Goal: Task Accomplishment & Management: Manage account settings

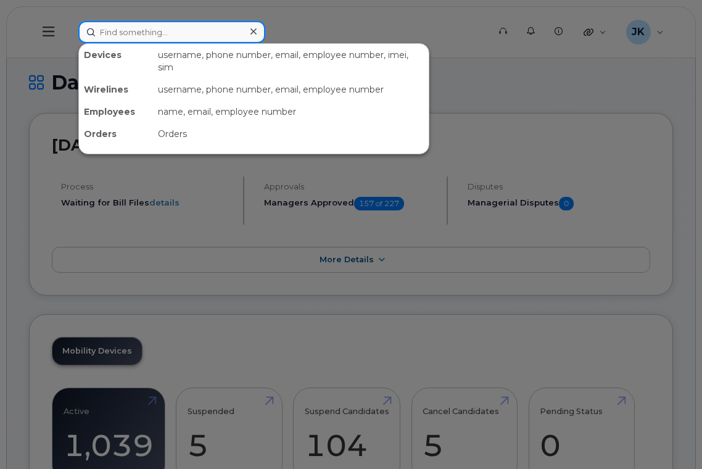
click at [136, 34] on input at bounding box center [171, 32] width 187 height 22
paste input "780-999-3845"
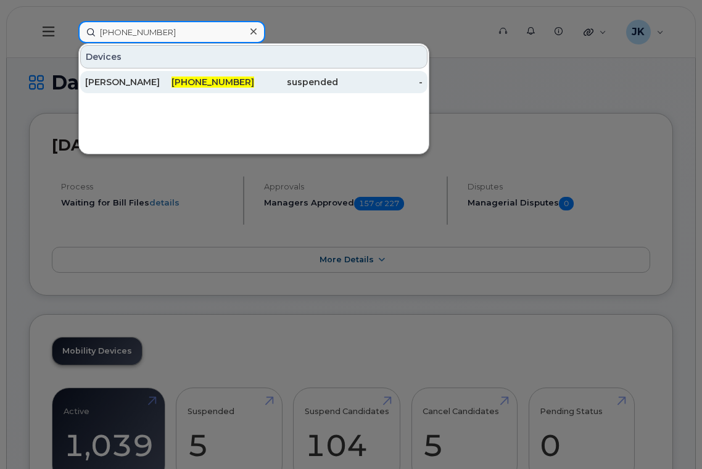
type input "780-999-3845"
click at [114, 81] on div "Jodi Stretch" at bounding box center [127, 82] width 85 height 12
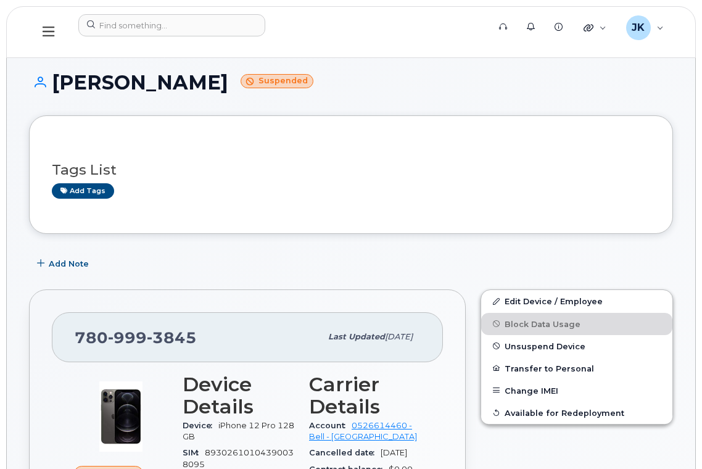
click at [46, 32] on icon at bounding box center [49, 32] width 12 height 10
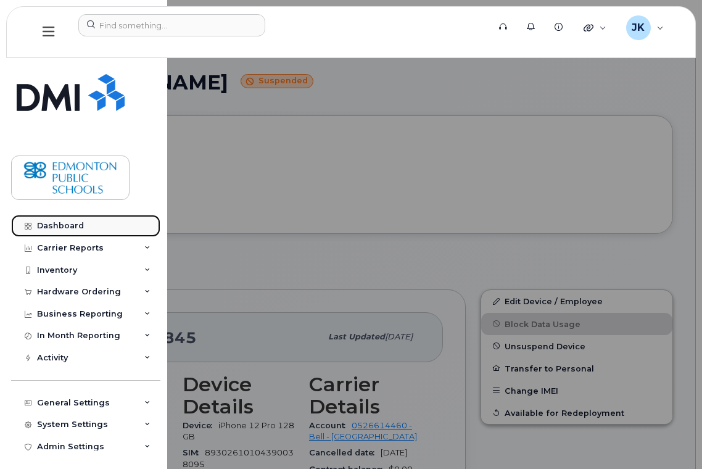
click at [65, 223] on div "Dashboard" at bounding box center [60, 226] width 47 height 10
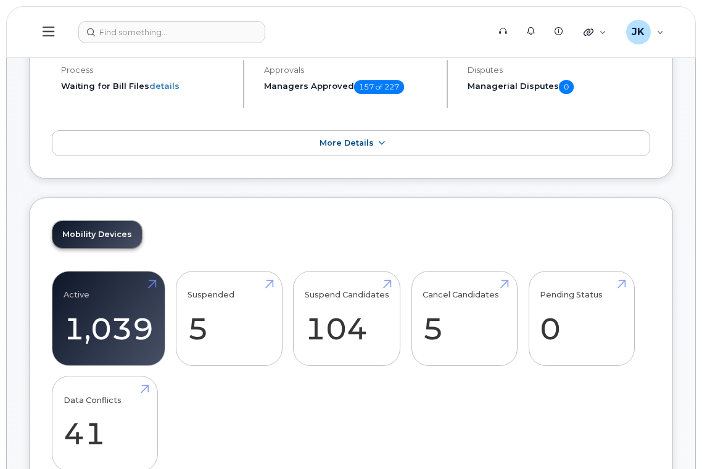
scroll to position [247, 0]
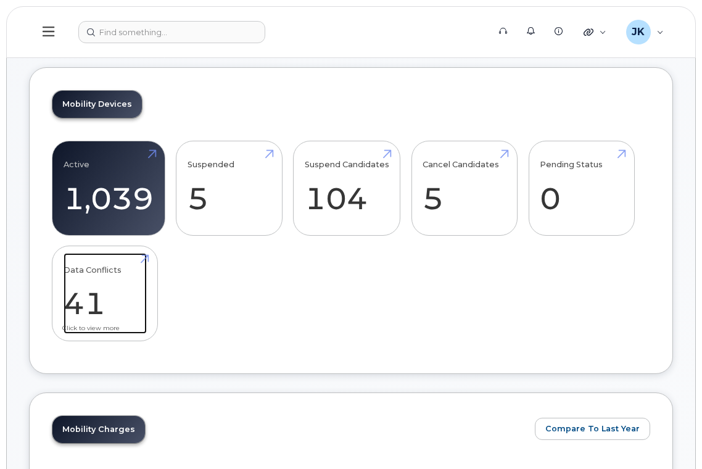
click at [96, 297] on link "Data Conflicts 41" at bounding box center [105, 293] width 83 height 81
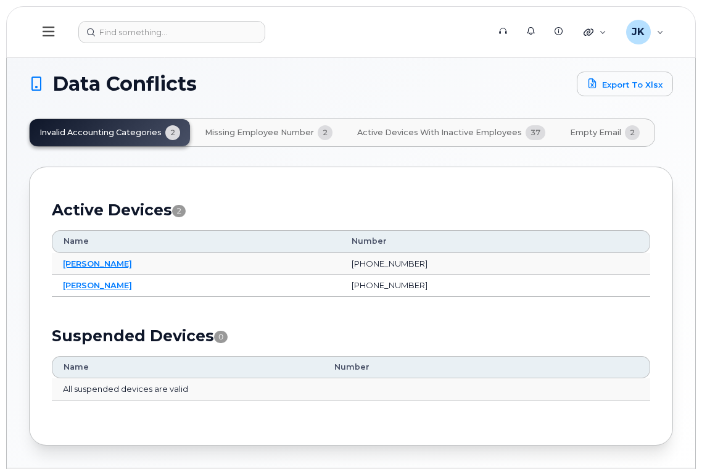
click at [268, 130] on span "Missing Employee Number" at bounding box center [259, 133] width 109 height 10
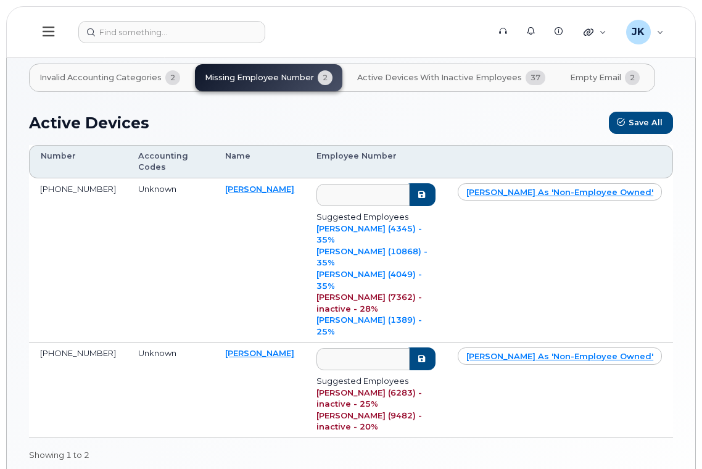
scroll to position [82, 0]
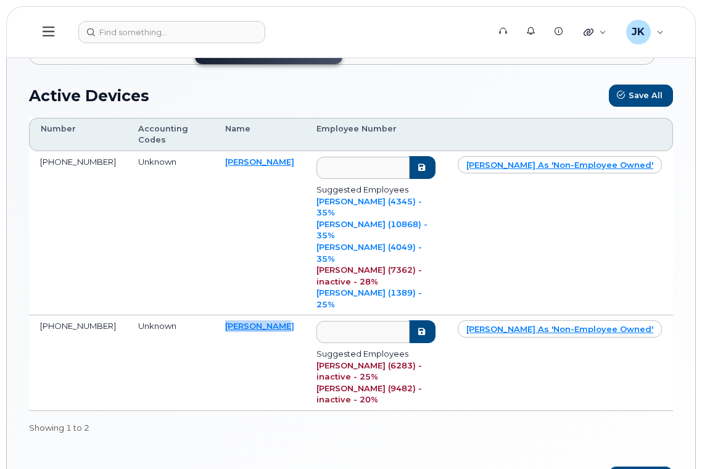
drag, startPoint x: 284, startPoint y: 256, endPoint x: 221, endPoint y: 258, distance: 63.0
click at [221, 315] on td "Elaine Foote" at bounding box center [259, 363] width 91 height 96
copy link "Elaine Foote"
click at [250, 321] on link "Elaine Foote" at bounding box center [259, 326] width 69 height 10
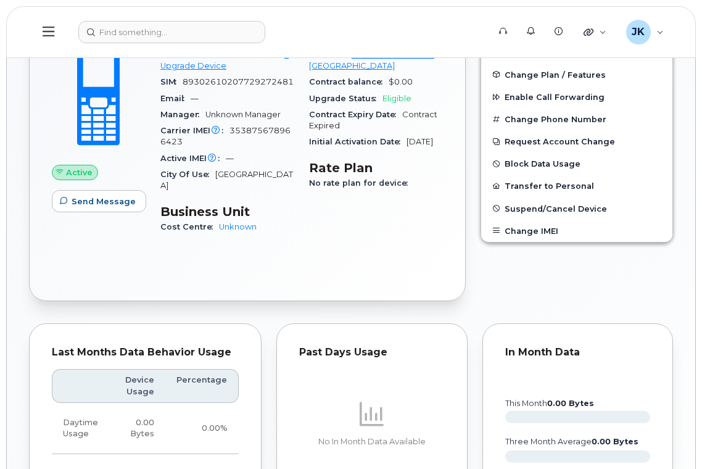
scroll to position [82, 0]
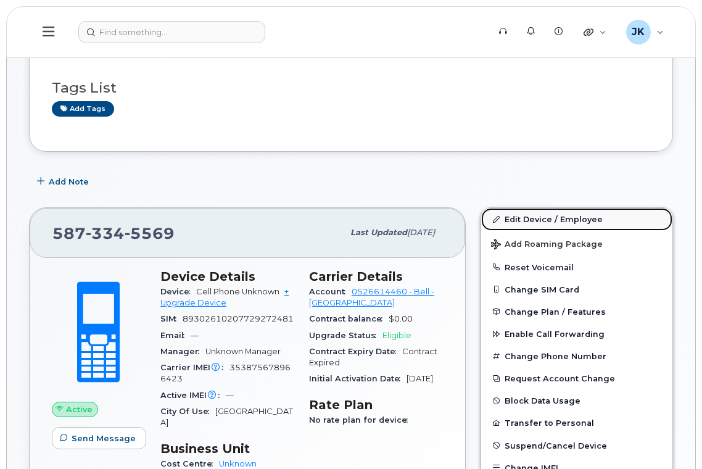
click at [535, 220] on link "Edit Device / Employee" at bounding box center [576, 219] width 191 height 22
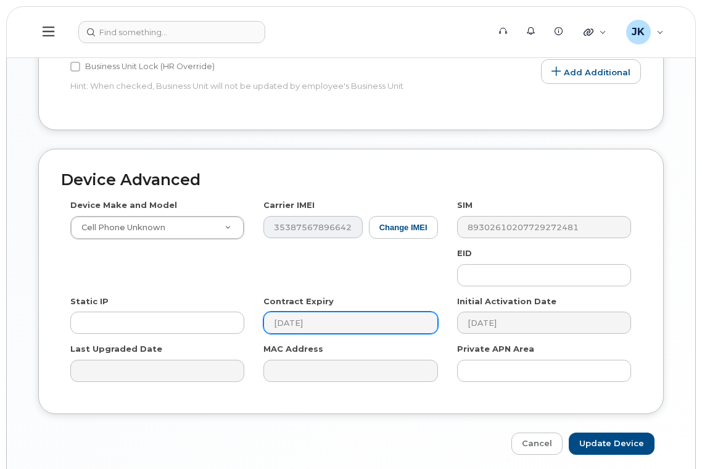
scroll to position [661, 0]
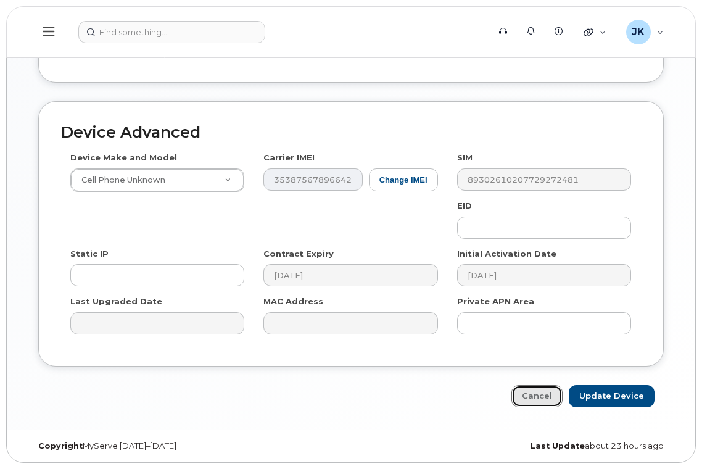
drag, startPoint x: 533, startPoint y: 398, endPoint x: 348, endPoint y: 360, distance: 189.1
click at [533, 398] on link "Cancel" at bounding box center [536, 396] width 51 height 23
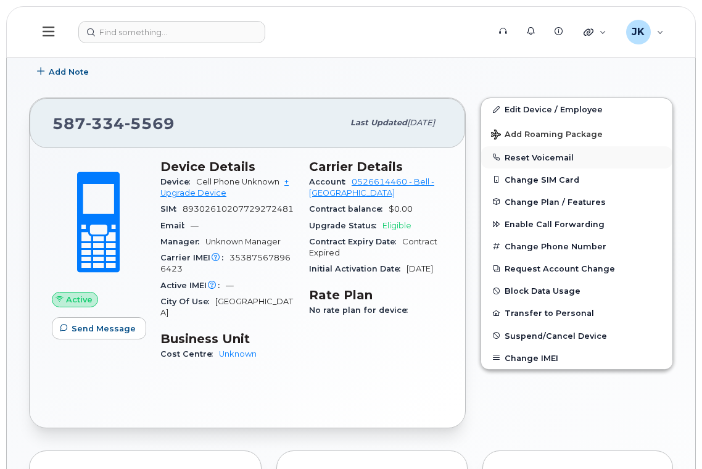
scroll to position [165, 0]
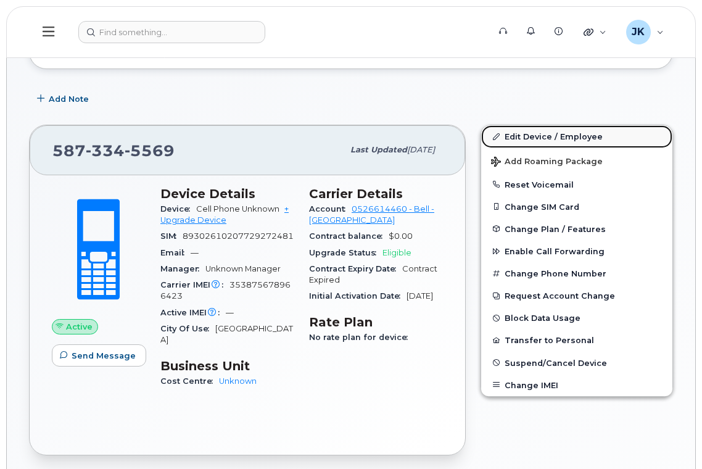
click at [538, 133] on link "Edit Device / Employee" at bounding box center [576, 136] width 191 height 22
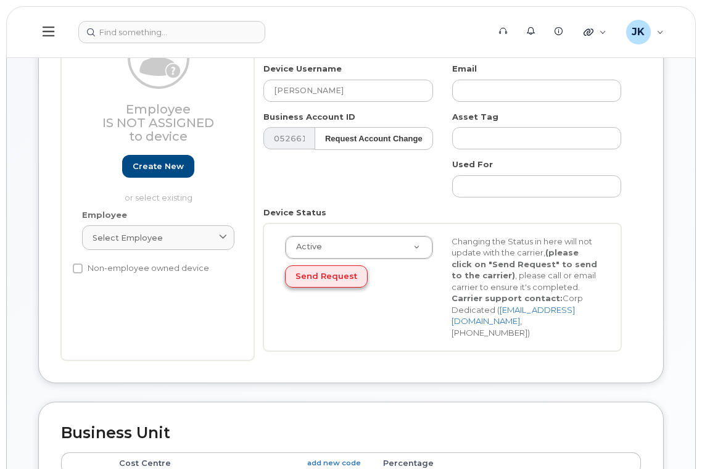
scroll to position [82, 0]
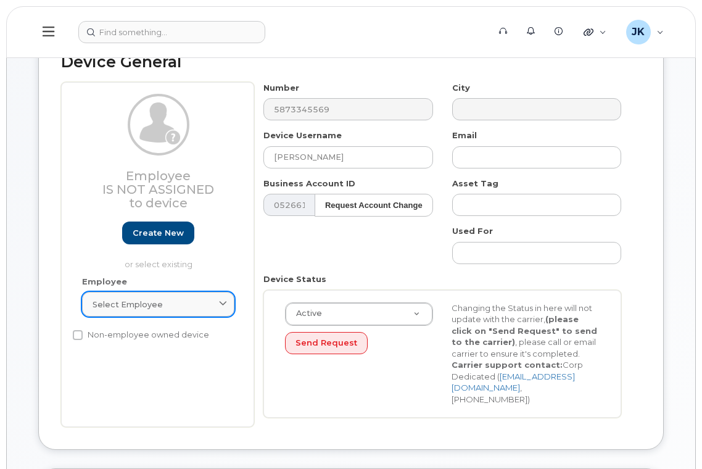
click at [156, 303] on span "Select employee" at bounding box center [128, 305] width 70 height 12
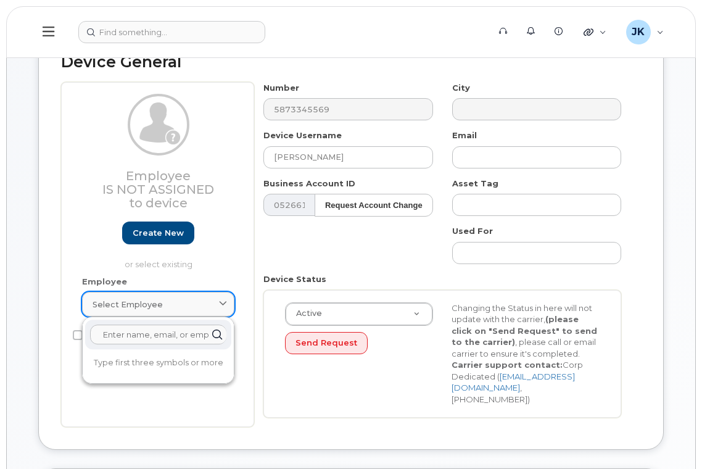
paste input "[PERSON_NAME]"
type input "E"
click at [83, 233] on div "Employee Is not assigned to device Create new or select existing" at bounding box center [158, 182] width 152 height 176
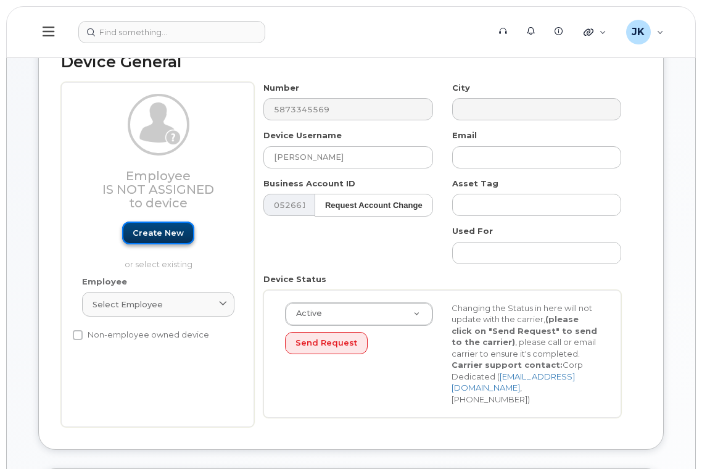
click at [165, 226] on link "Create new" at bounding box center [158, 232] width 72 height 23
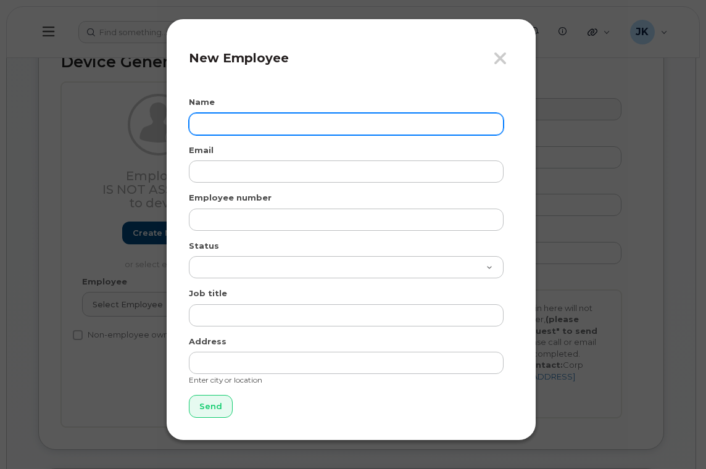
click at [249, 128] on input "text" at bounding box center [346, 124] width 315 height 22
paste input "[PERSON_NAME]"
type input "[PERSON_NAME]"
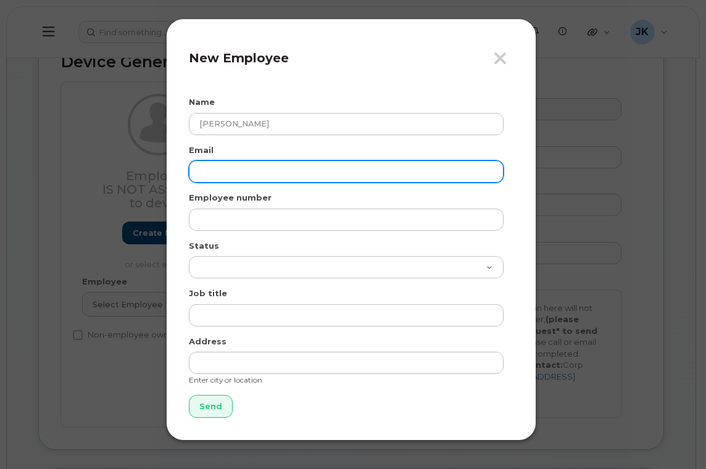
click at [233, 175] on input "email" at bounding box center [346, 171] width 315 height 22
paste input "[PERSON_NAME][EMAIL_ADDRESS][PERSON_NAME][DOMAIN_NAME]"
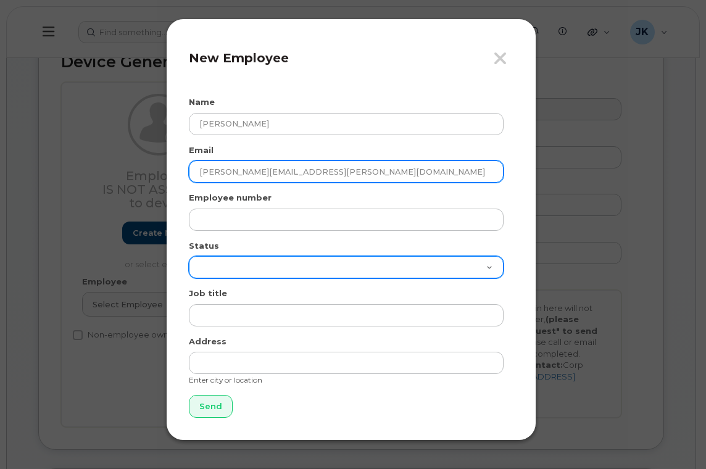
type input "[PERSON_NAME][EMAIL_ADDRESS][PERSON_NAME][DOMAIN_NAME]"
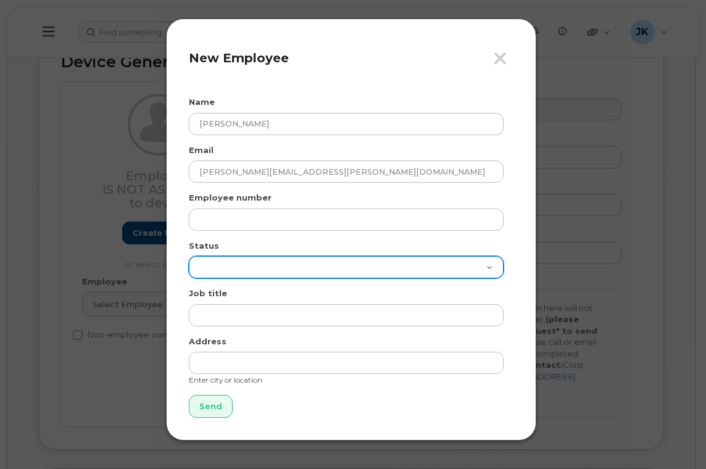
click at [234, 262] on select "Active On-Leave Long Term Short Term Maternity Leave Temp Layoff Inactive" at bounding box center [346, 267] width 315 height 22
select select "active"
click at [189, 256] on select "Active On-Leave Long Term Short Term Maternity Leave Temp Layoff Inactive" at bounding box center [346, 267] width 315 height 22
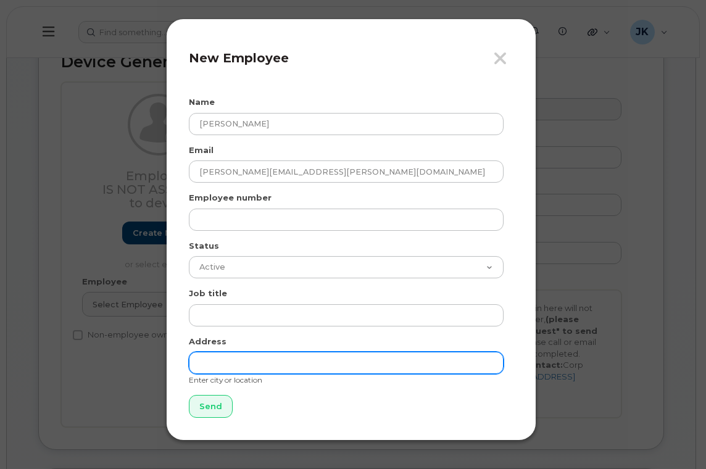
click at [244, 363] on input "text" at bounding box center [346, 363] width 315 height 22
type input "[GEOGRAPHIC_DATA]"
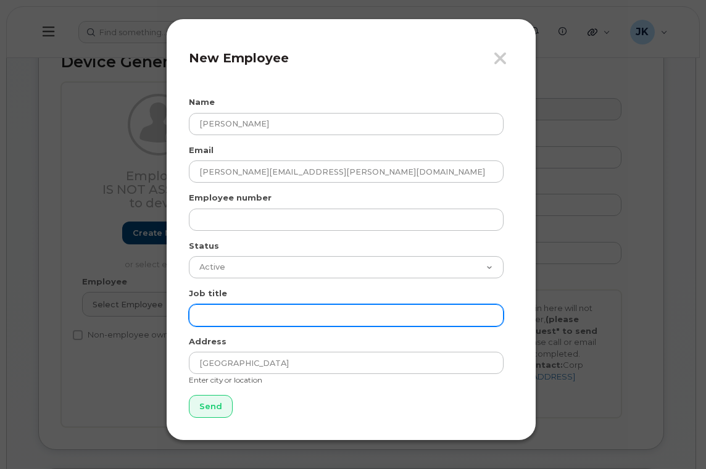
click at [248, 310] on input "text" at bounding box center [346, 315] width 315 height 22
click at [244, 316] on input "text" at bounding box center [346, 315] width 315 height 22
paste input "Office Administrator"
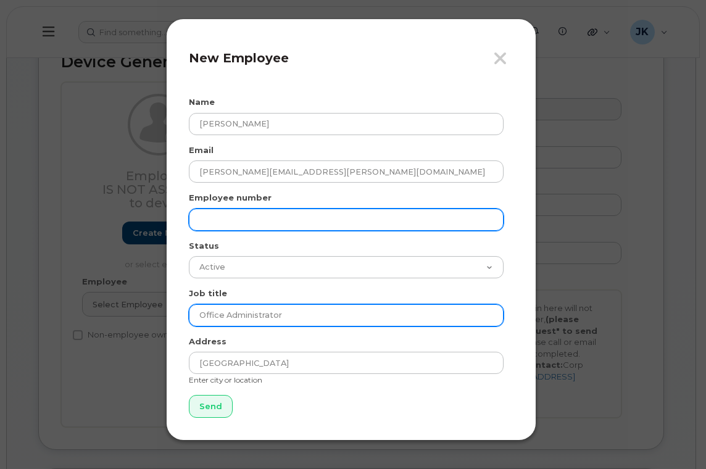
type input "Office Administrator"
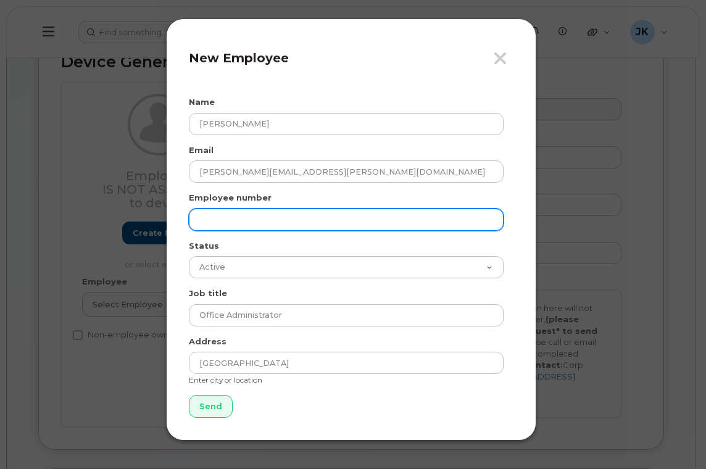
drag, startPoint x: 231, startPoint y: 221, endPoint x: 240, endPoint y: 219, distance: 8.8
click at [231, 221] on input "text" at bounding box center [346, 219] width 315 height 22
click at [240, 220] on input "text" at bounding box center [346, 219] width 315 height 22
paste input "40805"
type input "40805"
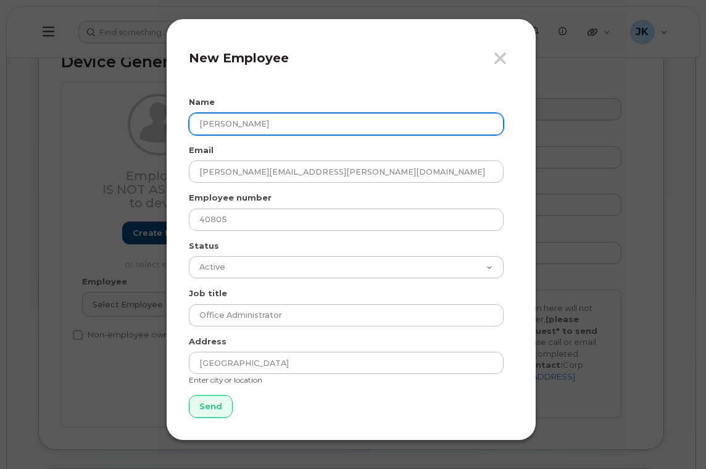
drag, startPoint x: 271, startPoint y: 123, endPoint x: 157, endPoint y: 135, distance: 114.2
click at [157, 135] on div "Close New Employee Name [PERSON_NAME] Email [PERSON_NAME][EMAIL_ADDRESS][PERSON…" at bounding box center [353, 234] width 706 height 469
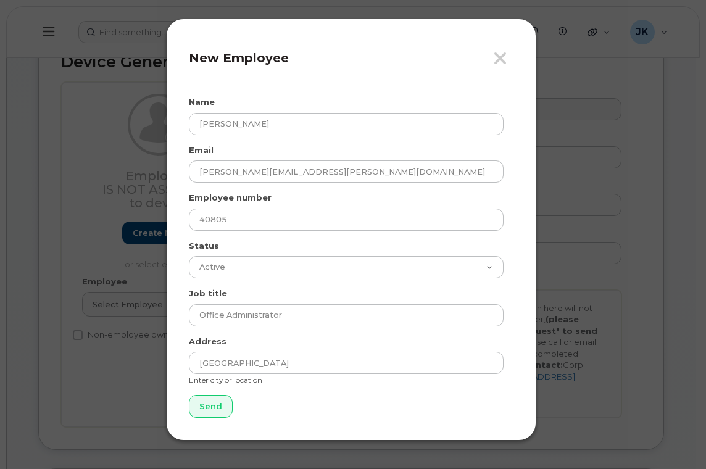
click at [292, 409] on form "Name [PERSON_NAME] Email [PERSON_NAME][EMAIL_ADDRESS][PERSON_NAME][DOMAIN_NAME]…" at bounding box center [351, 256] width 324 height 321
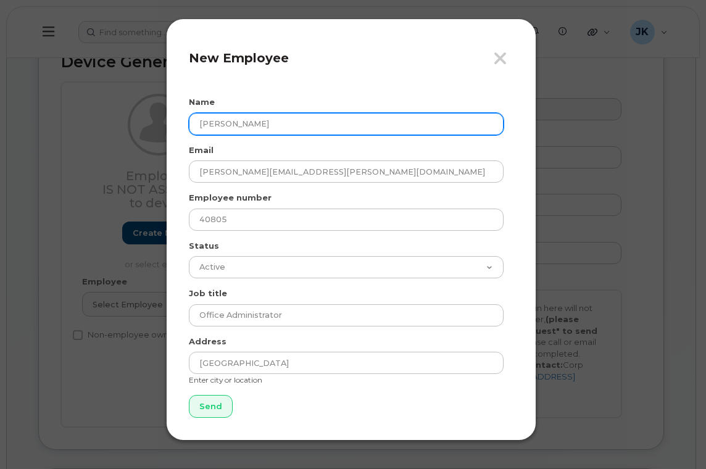
drag, startPoint x: 149, startPoint y: 126, endPoint x: 141, endPoint y: 127, distance: 8.0
click at [141, 127] on div "Close New Employee Name [PERSON_NAME] Email [PERSON_NAME][EMAIL_ADDRESS][PERSON…" at bounding box center [353, 234] width 706 height 469
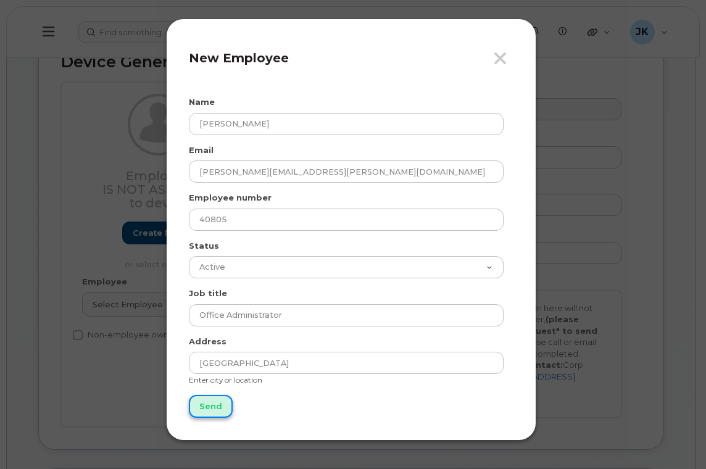
click at [205, 406] on input "Send" at bounding box center [211, 406] width 44 height 23
type input "Send"
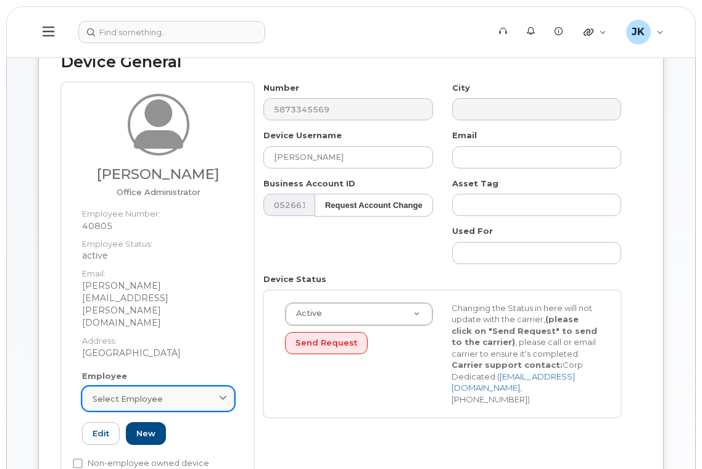
click at [131, 393] on span "Select employee" at bounding box center [128, 399] width 70 height 12
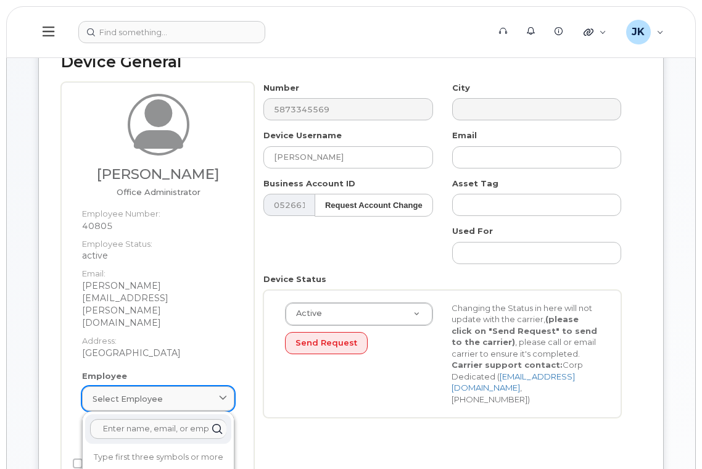
paste input "[PERSON_NAME]"
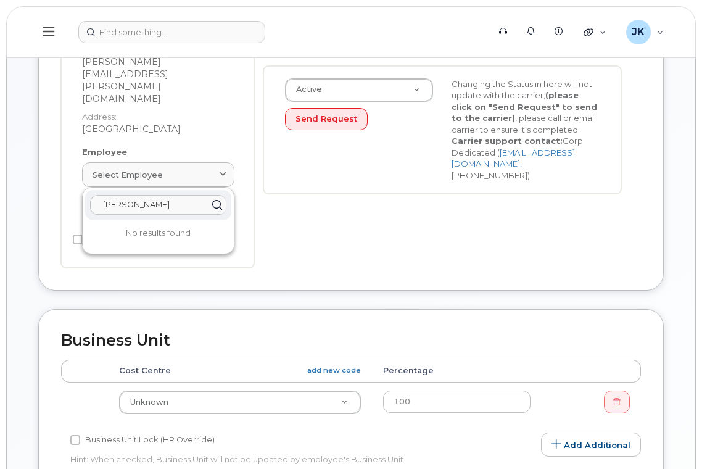
scroll to position [329, 0]
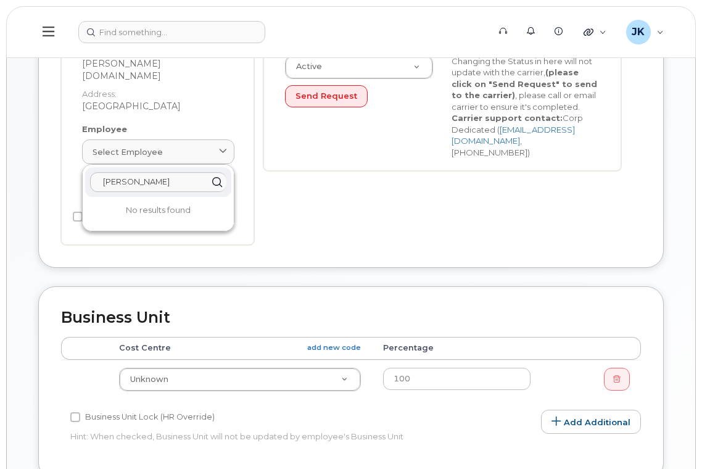
type input "[PERSON_NAME]"
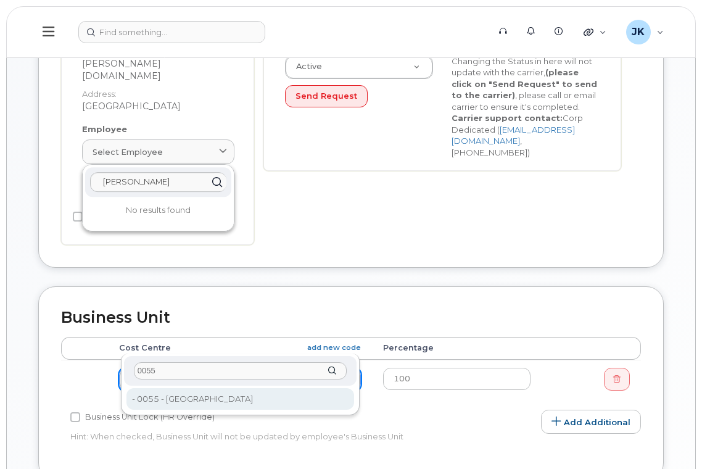
type input "0055"
type input "29659"
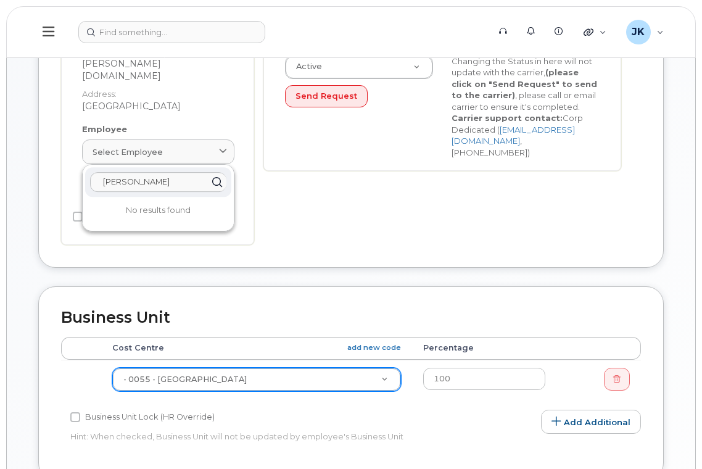
click at [154, 172] on input "[PERSON_NAME]" at bounding box center [158, 182] width 136 height 20
click at [172, 172] on input "[PERSON_NAME]" at bounding box center [158, 182] width 136 height 20
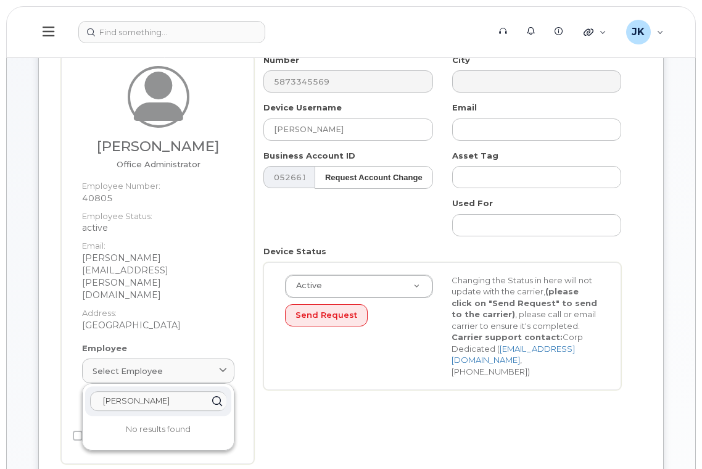
scroll to position [82, 0]
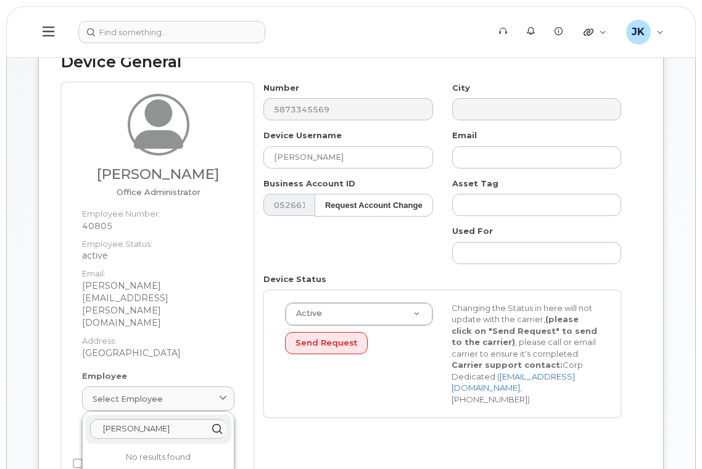
click at [206, 249] on dd "active" at bounding box center [158, 255] width 152 height 12
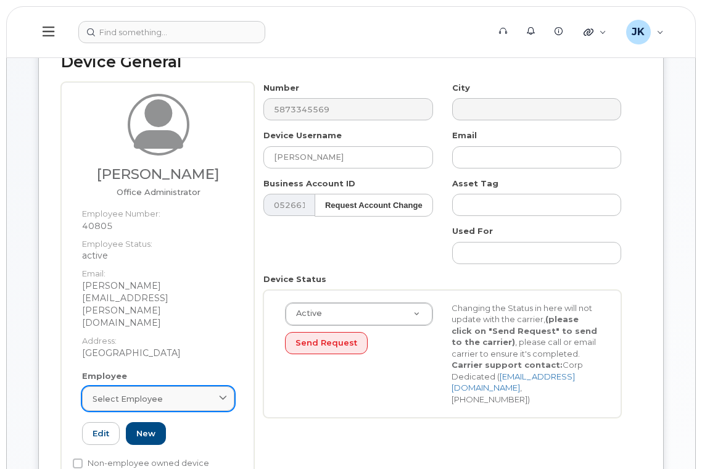
click at [161, 393] on div "Select employee" at bounding box center [158, 399] width 131 height 12
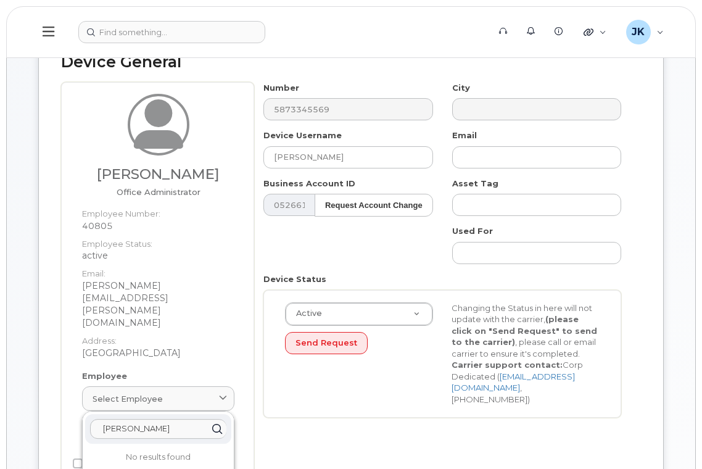
drag, startPoint x: 159, startPoint y: 392, endPoint x: 91, endPoint y: 394, distance: 67.3
click at [91, 419] on input "[PERSON_NAME]" at bounding box center [158, 429] width 136 height 20
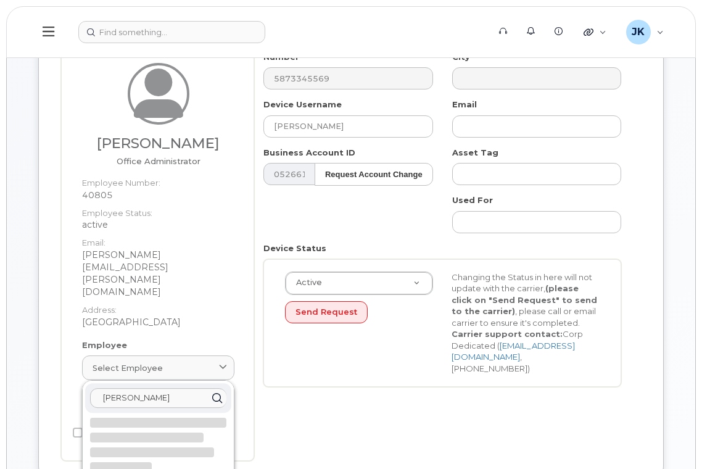
scroll to position [165, 0]
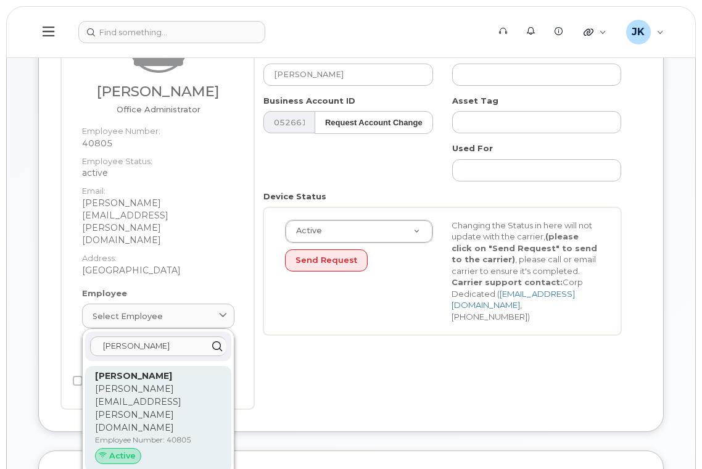
type input "[PERSON_NAME]"
click at [133, 434] on p "Employee Number: 40805" at bounding box center [158, 439] width 126 height 11
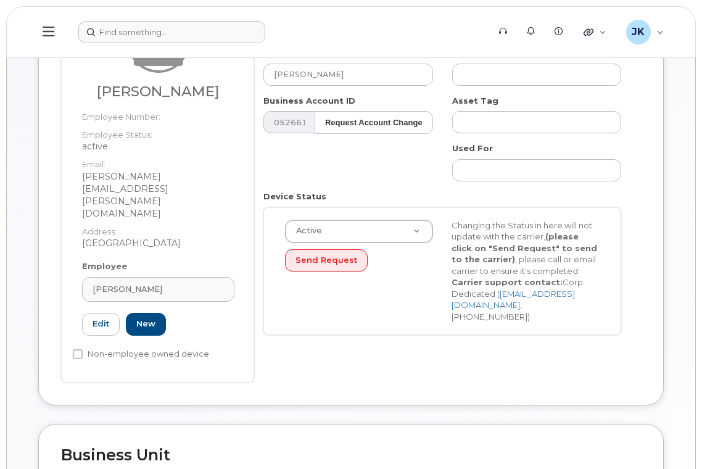
type input "40805"
type input "[PERSON_NAME][EMAIL_ADDRESS][PERSON_NAME][DOMAIN_NAME]"
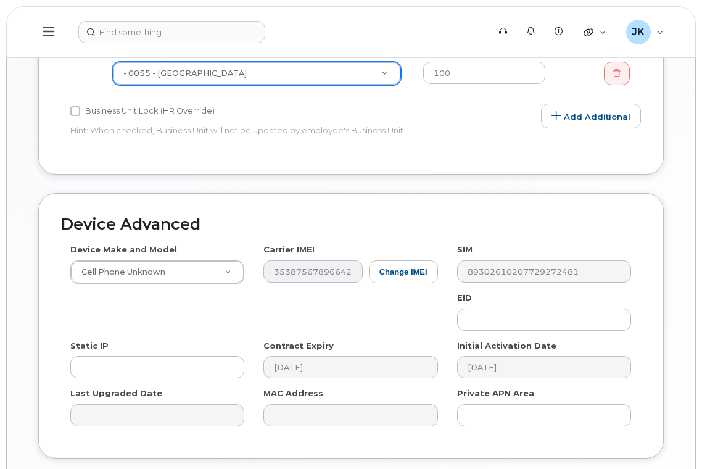
scroll to position [663, 0]
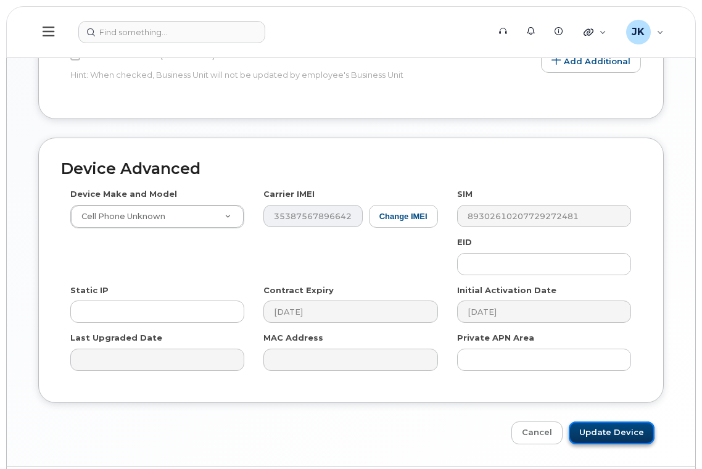
click at [610, 421] on input "Update Device" at bounding box center [612, 432] width 86 height 23
type input "Saving..."
